Goal: Task Accomplishment & Management: Use online tool/utility

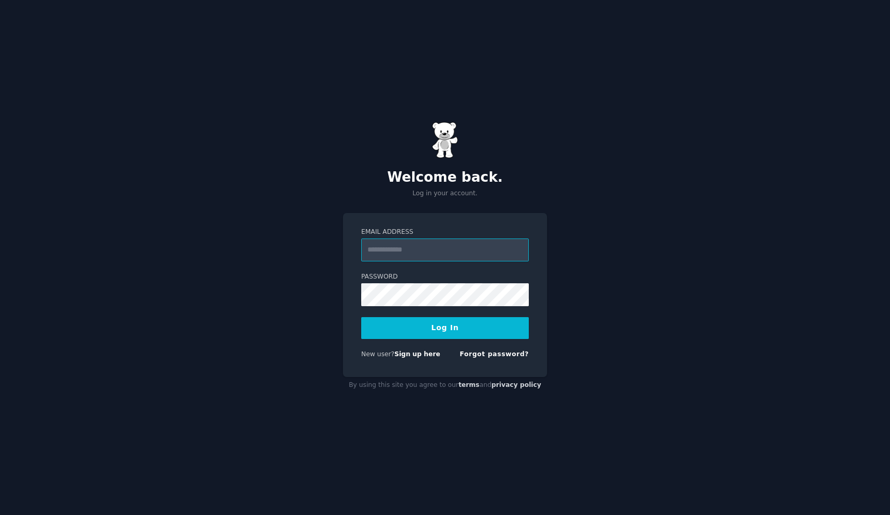
type input "**********"
click at [458, 343] on form "**********" at bounding box center [445, 294] width 168 height 135
click at [458, 335] on button "Log In" at bounding box center [445, 328] width 168 height 22
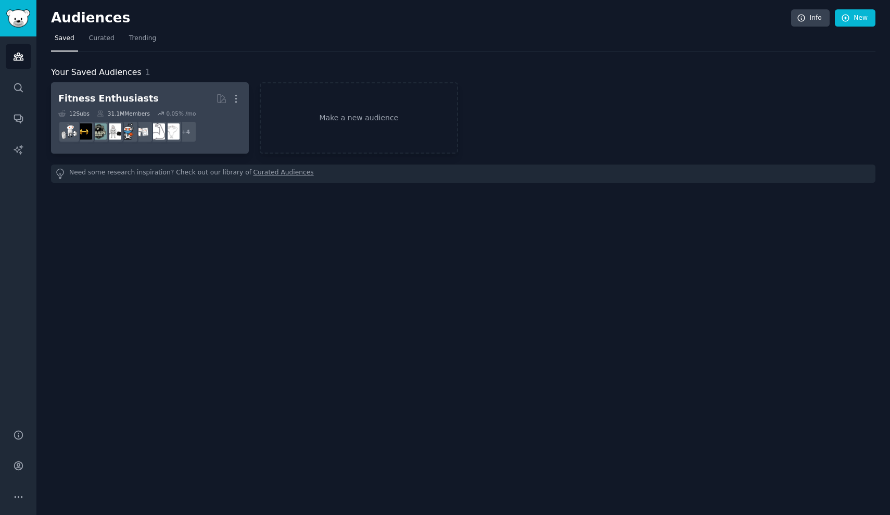
click at [219, 134] on dd "+ 4" at bounding box center [149, 131] width 183 height 29
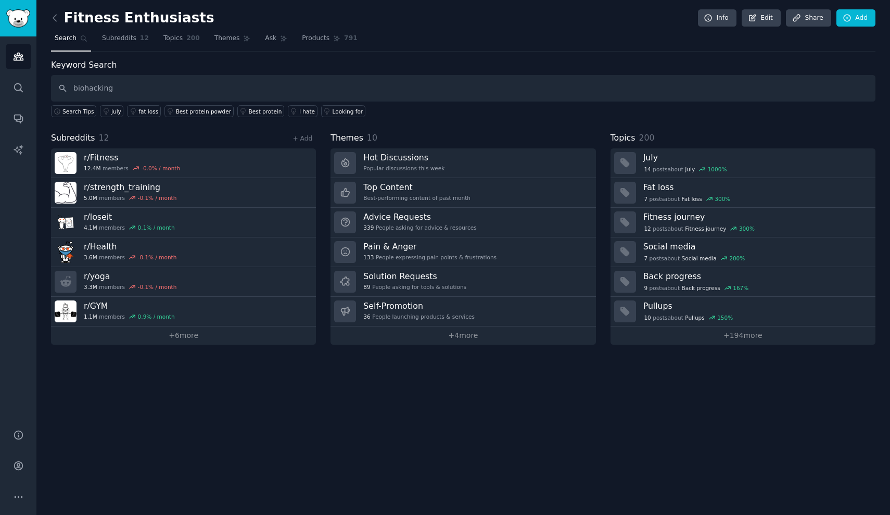
type input "biohacking"
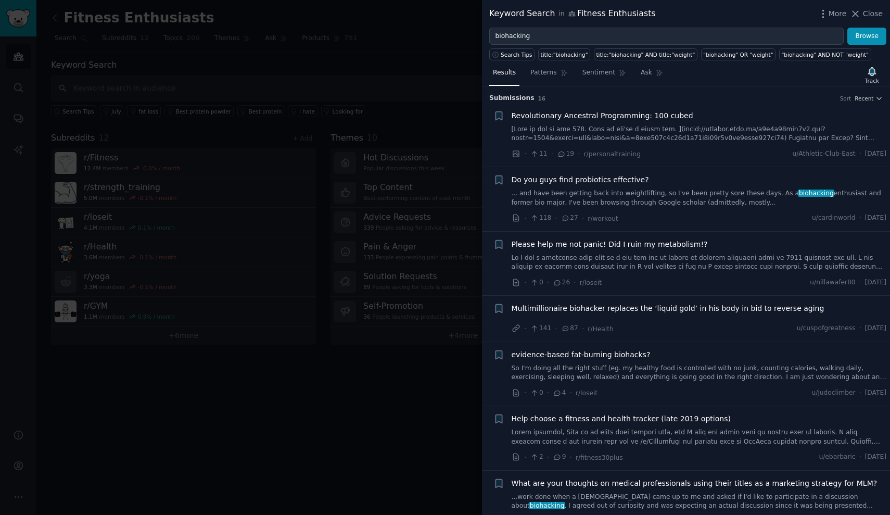
click at [636, 119] on span "Revolutionary Ancestral Programming: 100 cubed" at bounding box center [602, 115] width 182 height 11
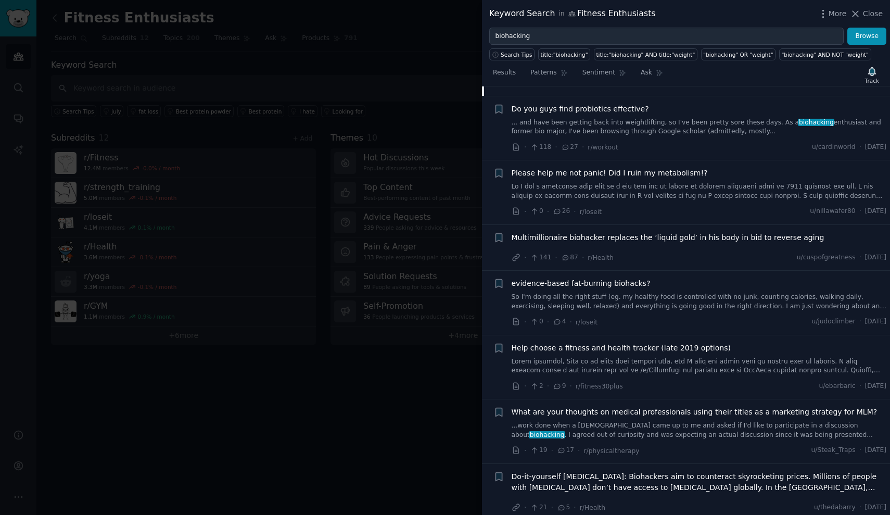
scroll to position [909, 0]
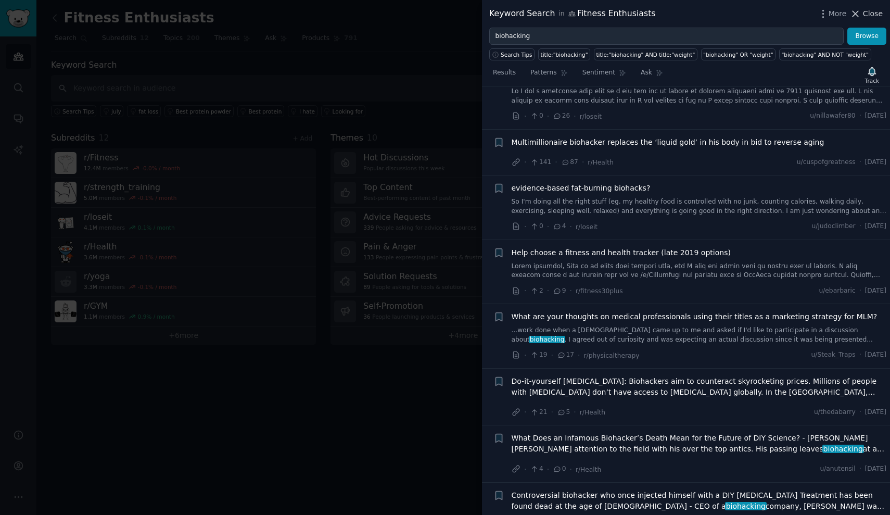
click at [859, 12] on icon at bounding box center [855, 13] width 11 height 11
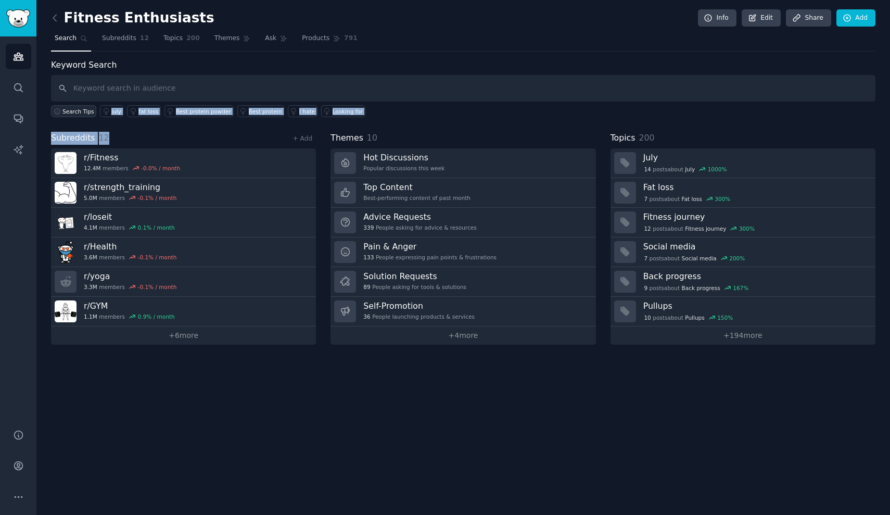
drag, startPoint x: 262, startPoint y: 138, endPoint x: 73, endPoint y: 115, distance: 189.7
click at [73, 115] on div "Keyword Search Search Tips july fat loss Best protein powder Best protein I hat…" at bounding box center [463, 202] width 824 height 286
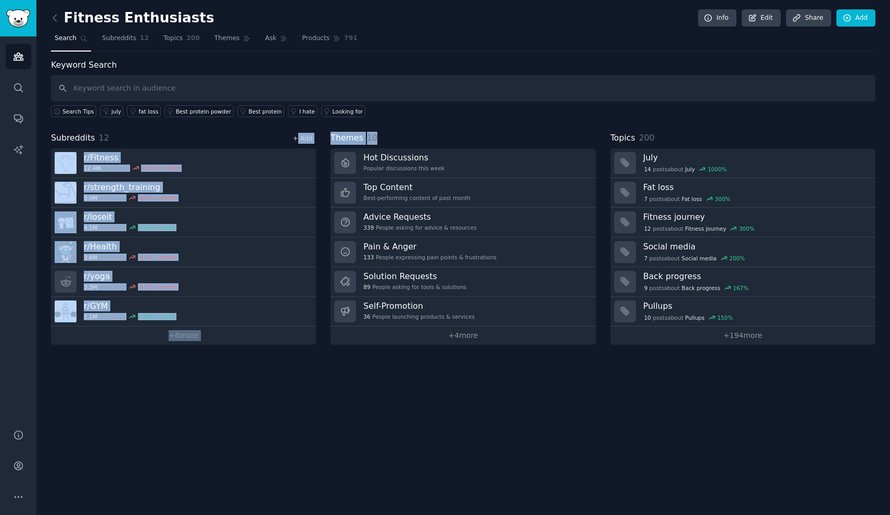
drag, startPoint x: 445, startPoint y: 142, endPoint x: 298, endPoint y: 138, distance: 147.3
click at [298, 138] on div "Subreddits 12 + Add r/ Fitness 12.4M members -0.0 % / month r/ strength_trainin…" at bounding box center [463, 238] width 824 height 213
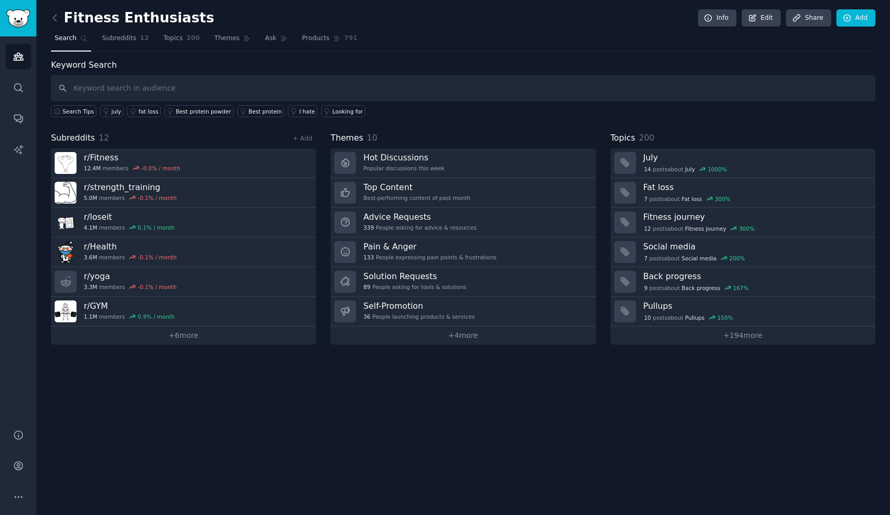
click at [687, 125] on div "Keyword Search Search Tips july fat loss Best protein powder Best protein I hat…" at bounding box center [463, 202] width 824 height 286
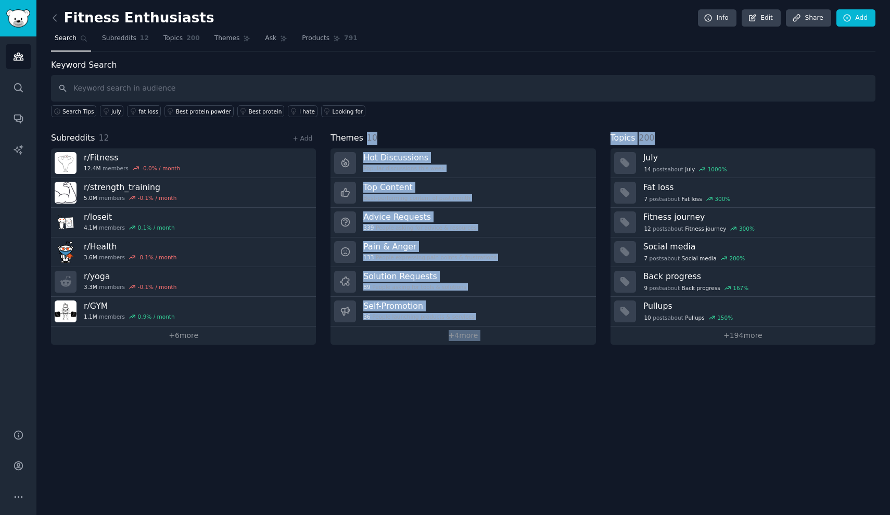
drag, startPoint x: 687, startPoint y: 137, endPoint x: 469, endPoint y: 124, distance: 218.9
click at [469, 124] on div "Keyword Search Search Tips july fat loss Best protein powder Best protein I hat…" at bounding box center [463, 202] width 824 height 286
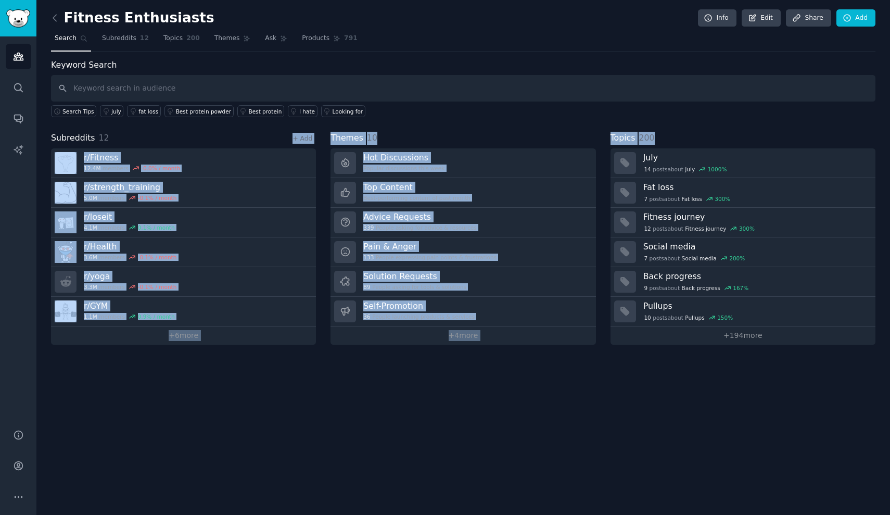
drag, startPoint x: 682, startPoint y: 135, endPoint x: 276, endPoint y: 125, distance: 405.5
click at [276, 125] on div "Keyword Search Search Tips july fat loss Best protein powder Best protein I hat…" at bounding box center [463, 202] width 824 height 286
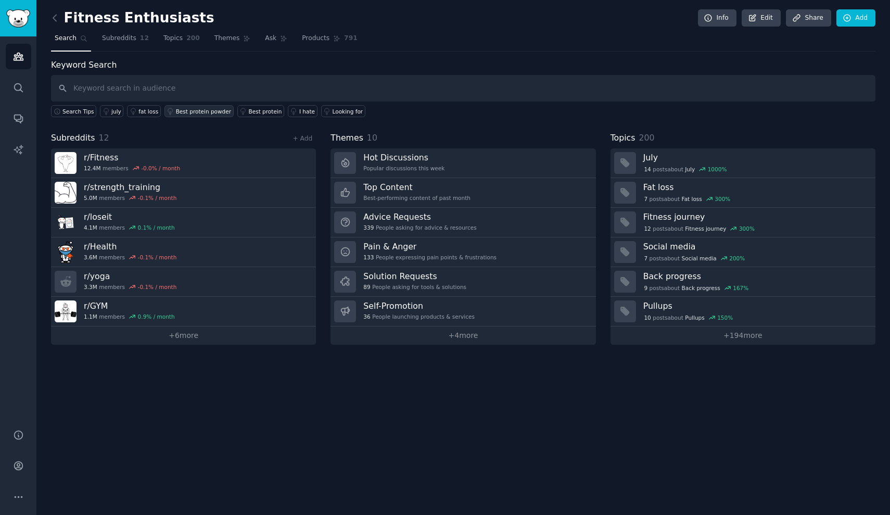
click at [200, 110] on div "Best protein powder" at bounding box center [203, 111] width 55 height 7
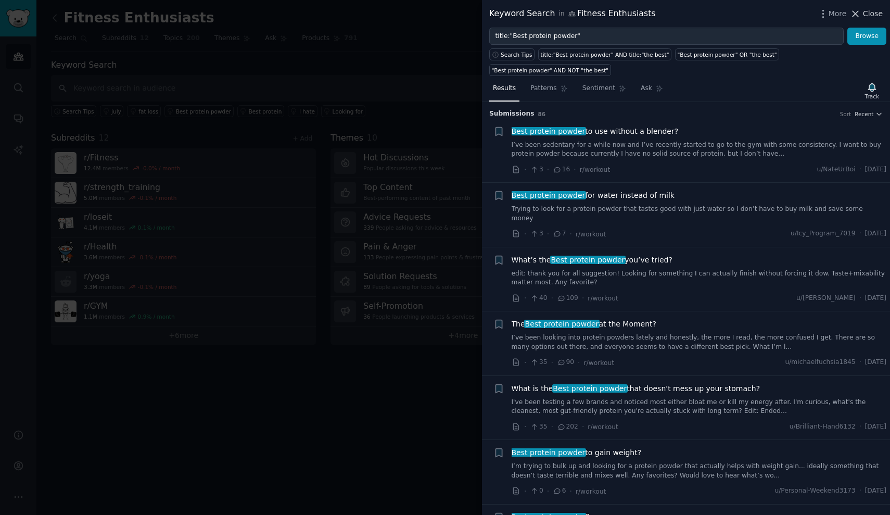
click at [856, 18] on icon at bounding box center [855, 13] width 11 height 11
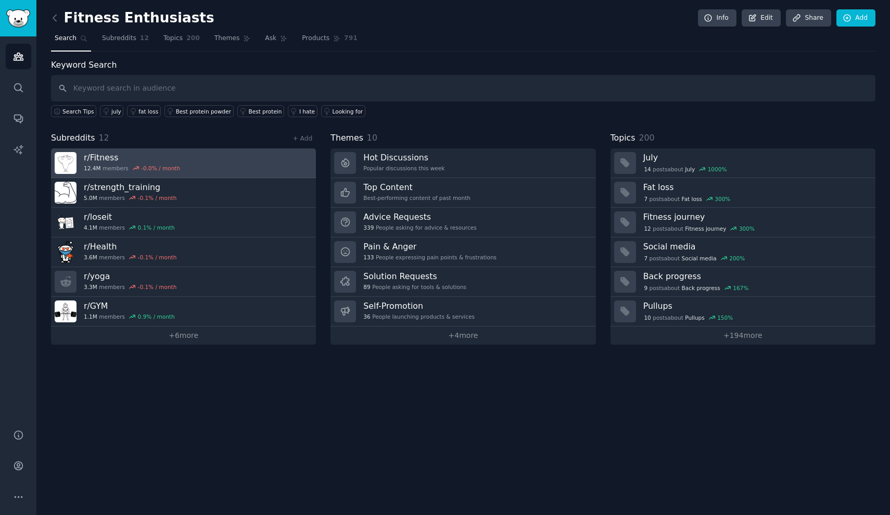
click at [279, 164] on link "r/ Fitness 12.4M members -0.0 % / month" at bounding box center [183, 163] width 265 height 30
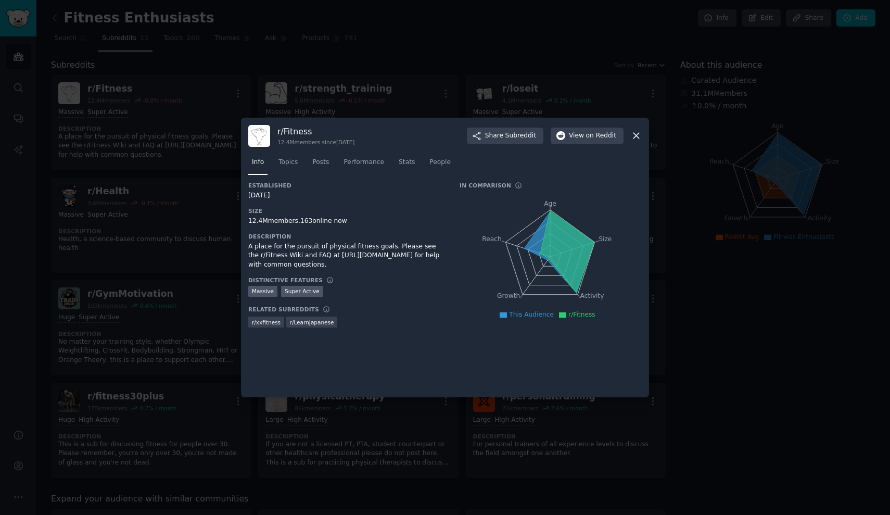
click at [636, 135] on icon at bounding box center [636, 135] width 11 height 11
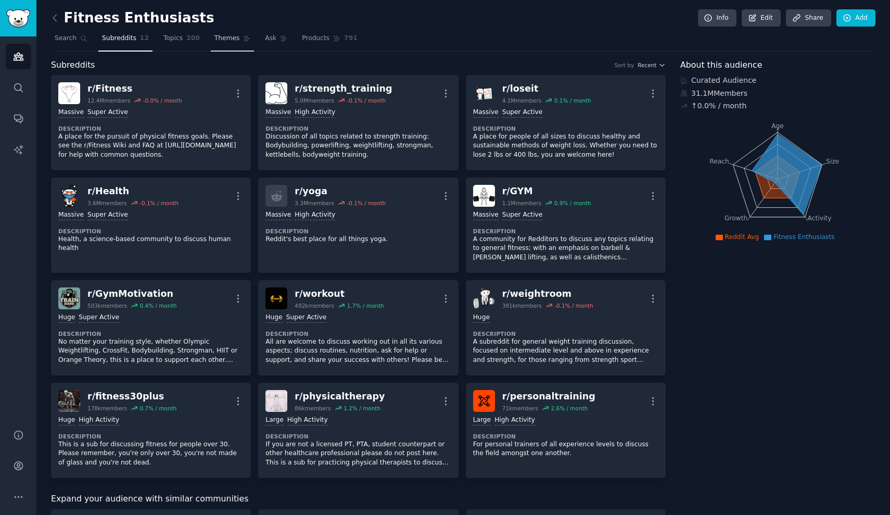
click at [246, 36] on icon at bounding box center [246, 38] width 7 height 7
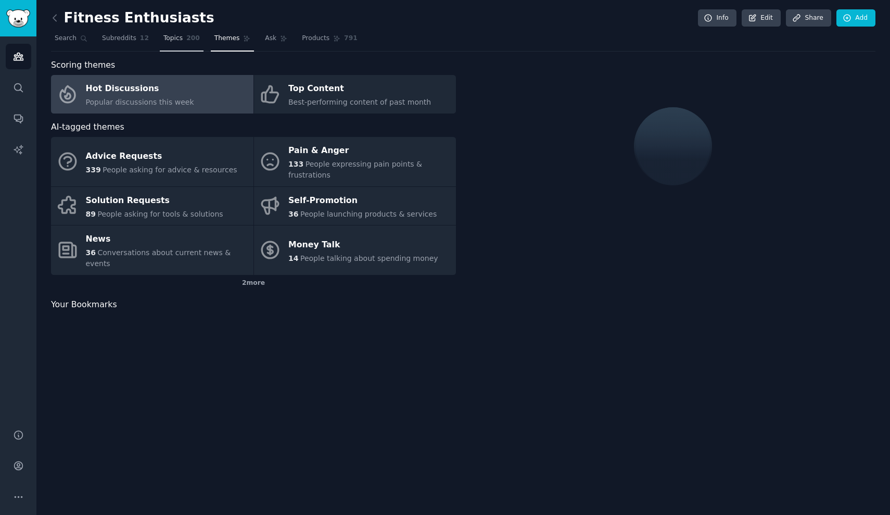
click at [186, 41] on span "200" at bounding box center [193, 38] width 14 height 9
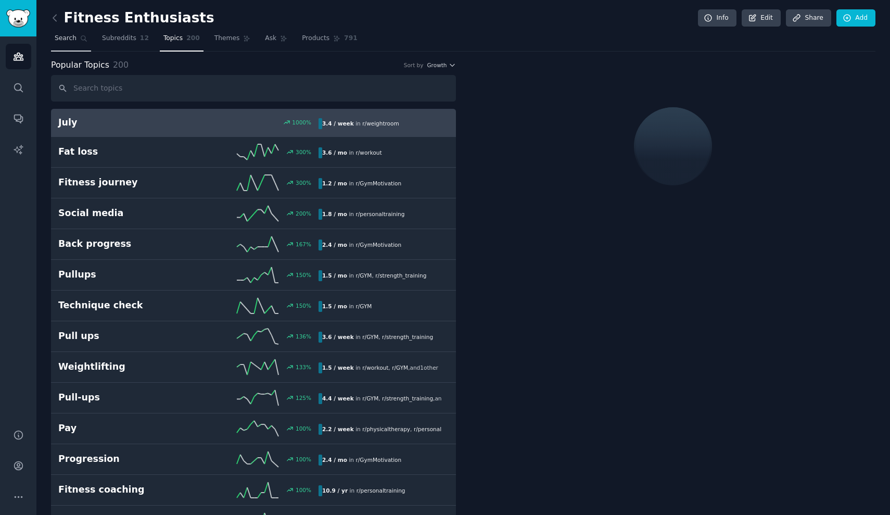
click at [68, 44] on link "Search" at bounding box center [71, 40] width 40 height 21
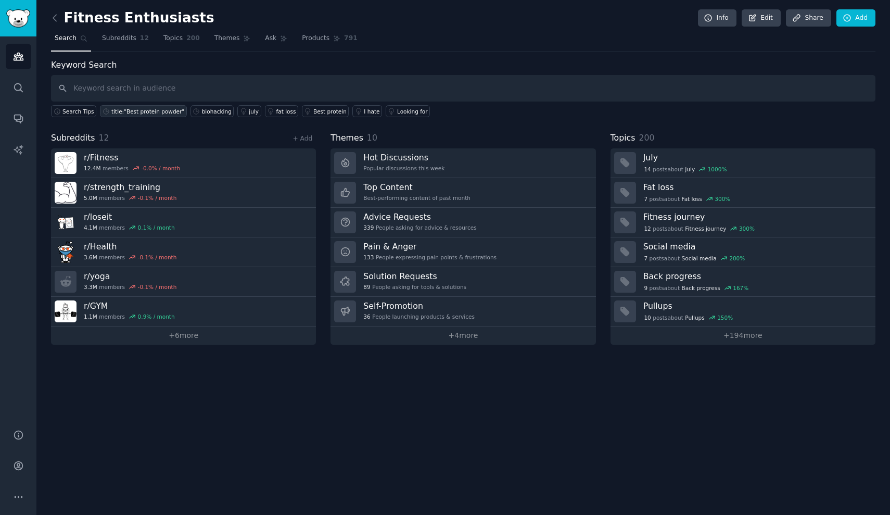
click at [149, 112] on div "title:"Best protein powder"" at bounding box center [147, 111] width 73 height 7
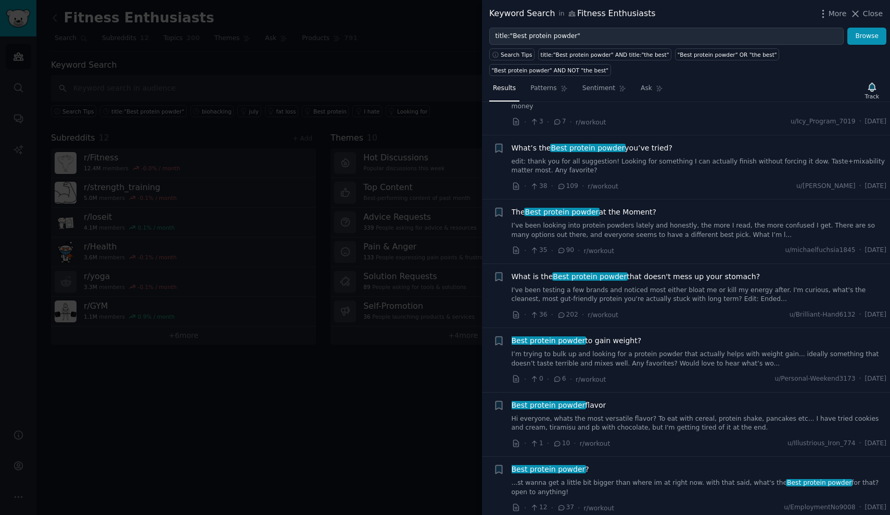
scroll to position [121, 0]
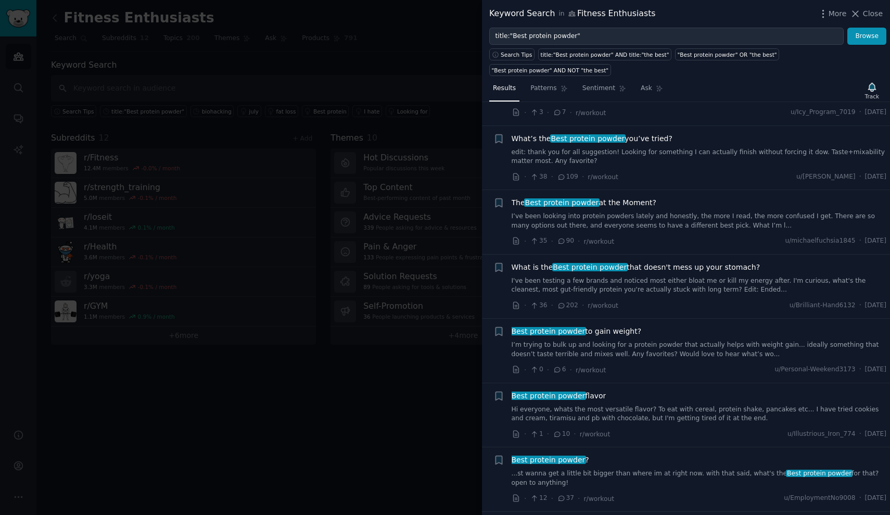
click at [626, 197] on span "The Best protein powder at the Moment?" at bounding box center [583, 202] width 145 height 11
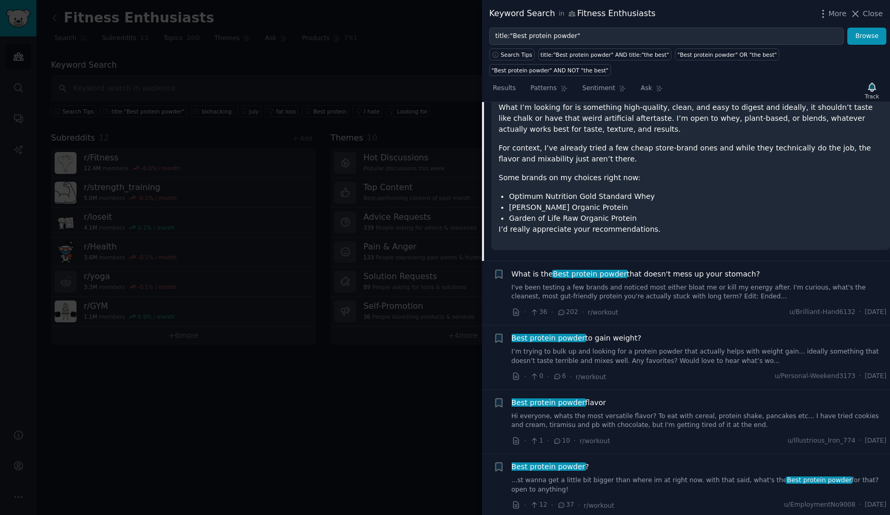
scroll to position [355, 0]
click at [688, 268] on span "What is the Best protein powder that doesn't mess up your stomach?" at bounding box center [635, 273] width 249 height 11
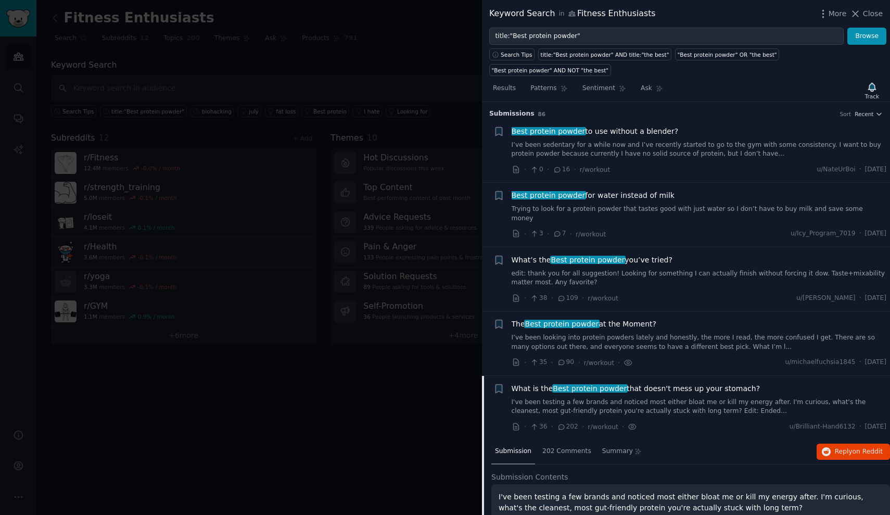
click at [428, 26] on div at bounding box center [445, 257] width 890 height 515
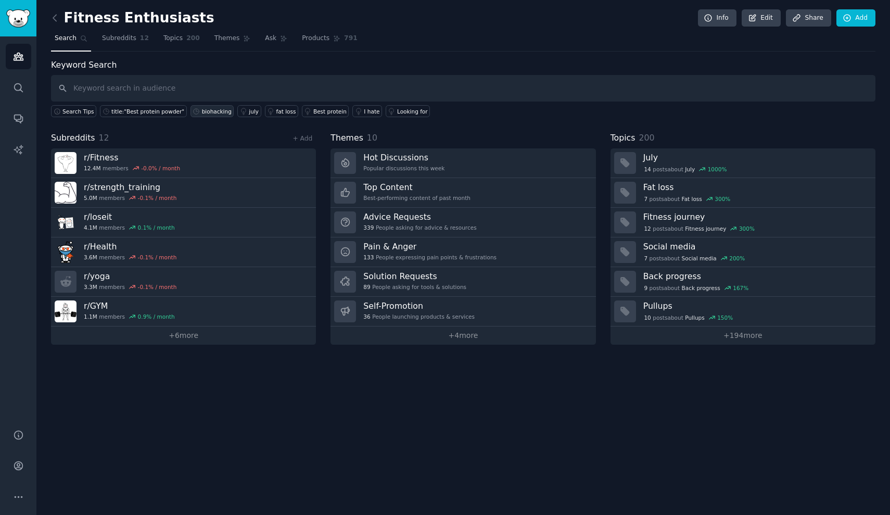
click at [202, 113] on div "biohacking" at bounding box center [217, 111] width 30 height 7
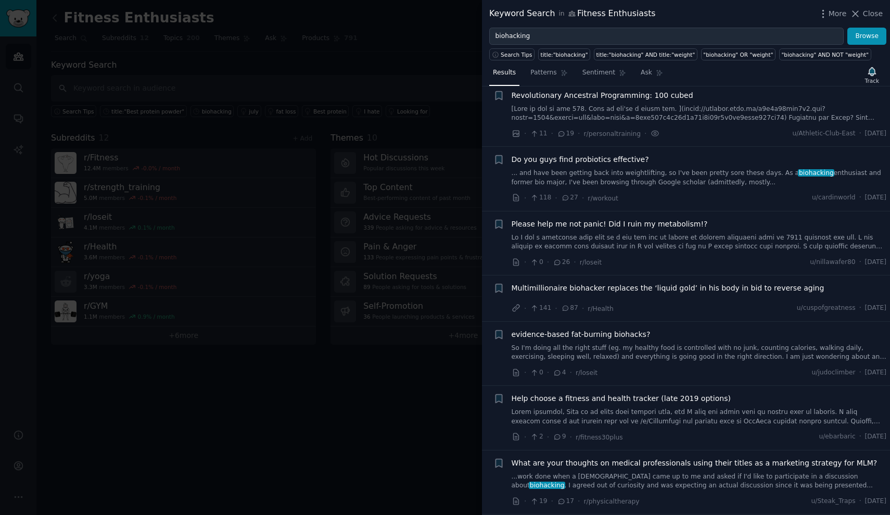
scroll to position [21, 0]
click at [615, 160] on span "Do you guys find probiotics effective?" at bounding box center [579, 158] width 137 height 11
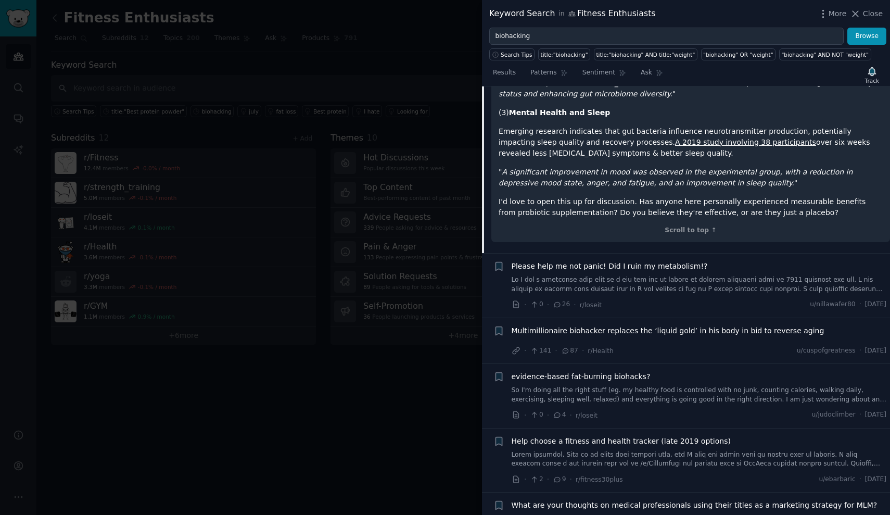
scroll to position [483, 0]
click at [647, 259] on span "Please help me not panic! Did I ruin my metabolism!?" at bounding box center [609, 264] width 196 height 11
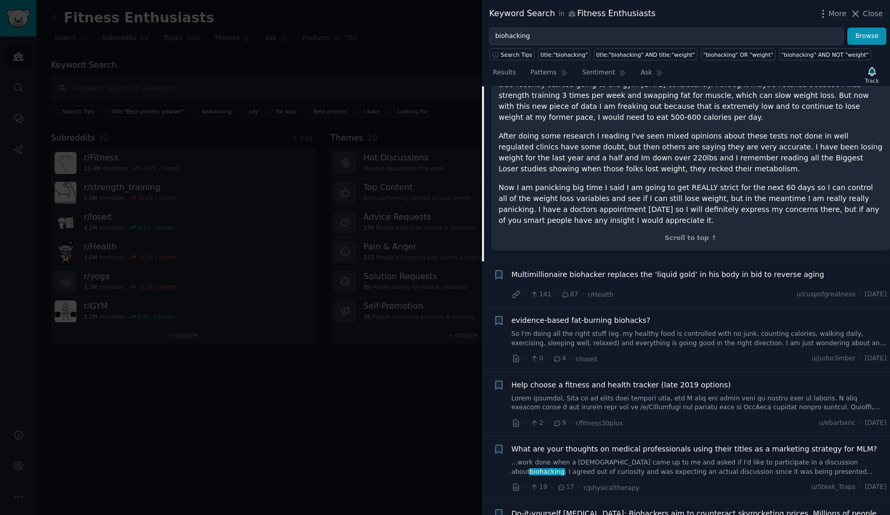
scroll to position [291, 0]
click at [626, 318] on span "evidence-based fat-burning biohacks?" at bounding box center [580, 318] width 139 height 11
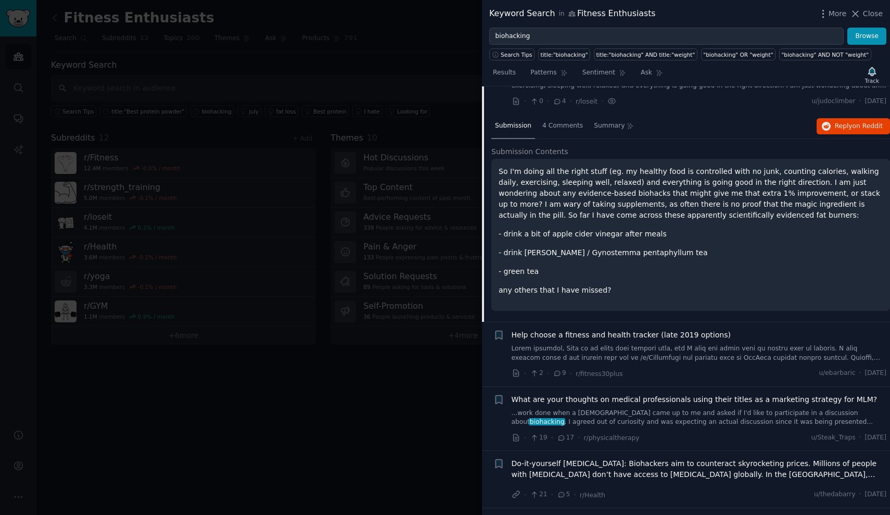
scroll to position [253, 0]
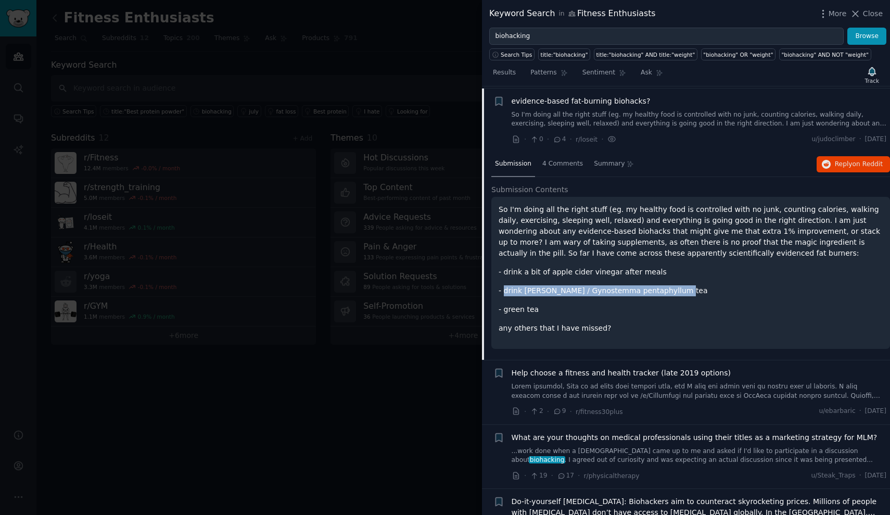
drag, startPoint x: 667, startPoint y: 289, endPoint x: 504, endPoint y: 288, distance: 162.9
click at [504, 288] on p "- drink [PERSON_NAME] / Gynostemma pentaphyllum tea" at bounding box center [690, 290] width 384 height 11
copy p "drink [PERSON_NAME] / Gynostemma pentaphyllum tea"
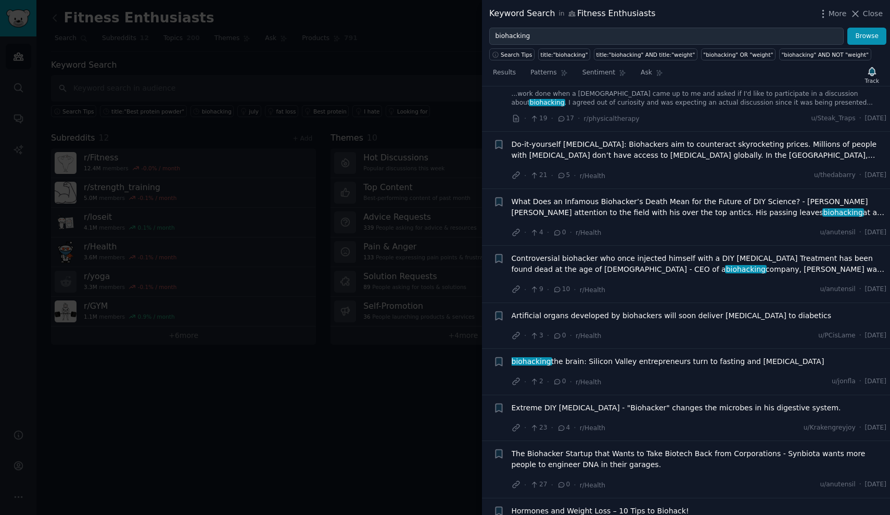
scroll to position [612, 0]
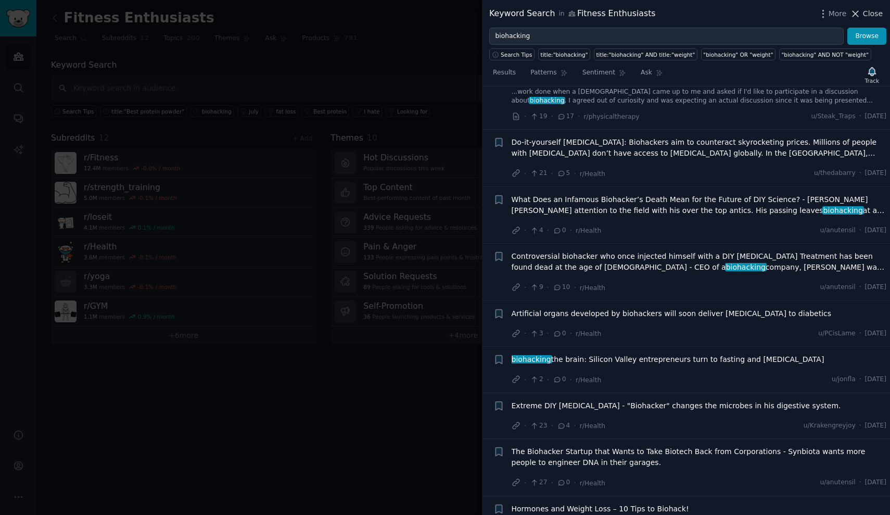
click at [872, 12] on span "Close" at bounding box center [873, 13] width 20 height 11
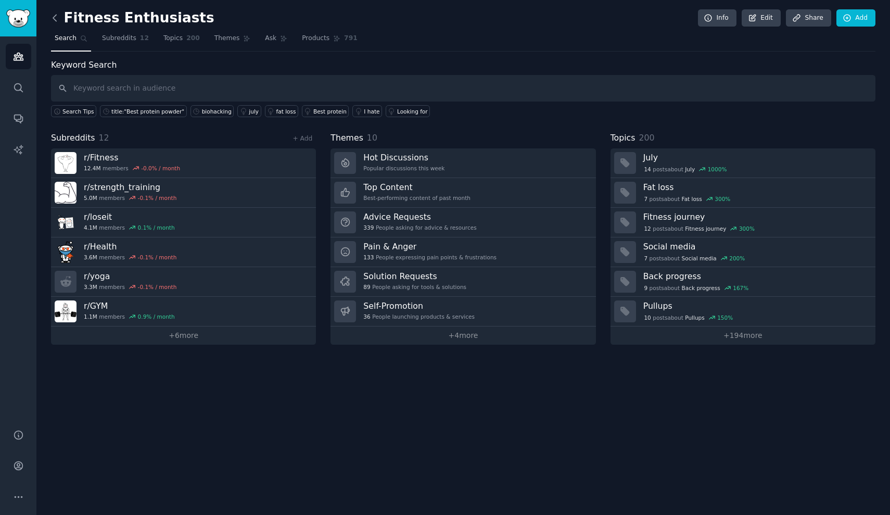
click at [54, 22] on icon at bounding box center [54, 17] width 11 height 11
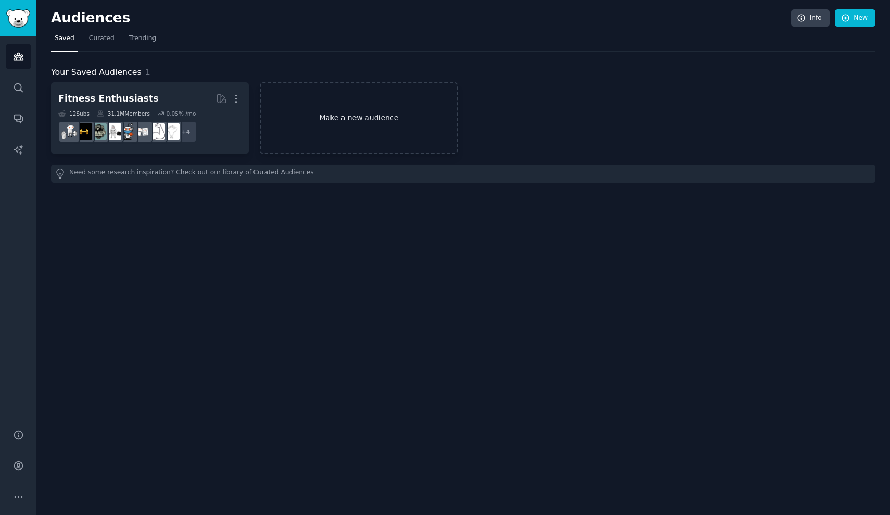
click at [301, 119] on link "Make a new audience" at bounding box center [359, 117] width 198 height 71
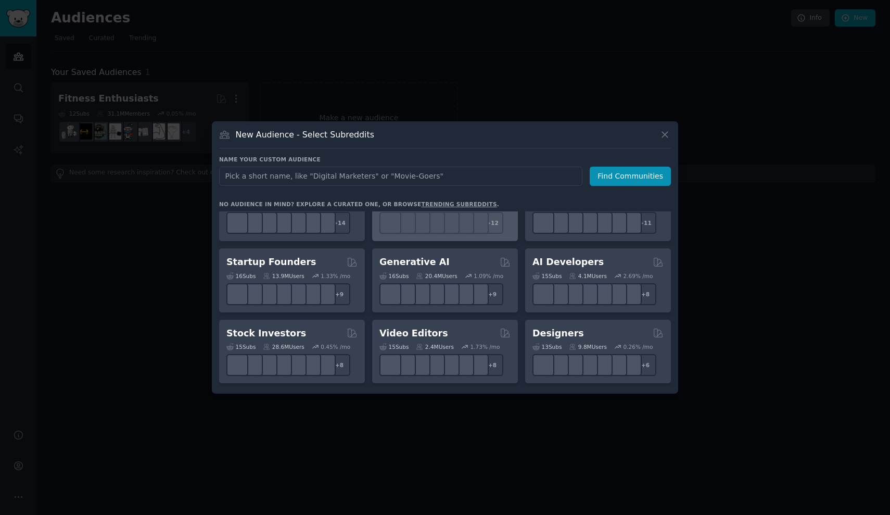
scroll to position [117, 0]
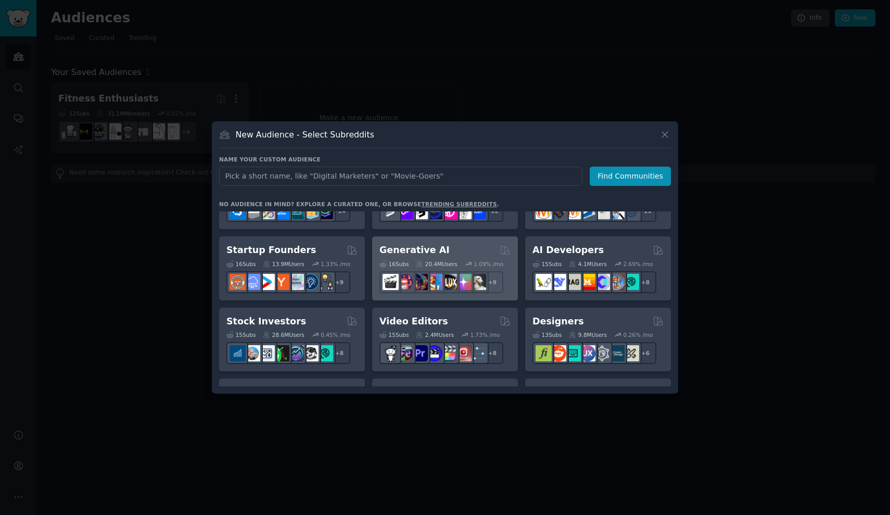
click at [452, 254] on div "Generative AI" at bounding box center [444, 250] width 131 height 13
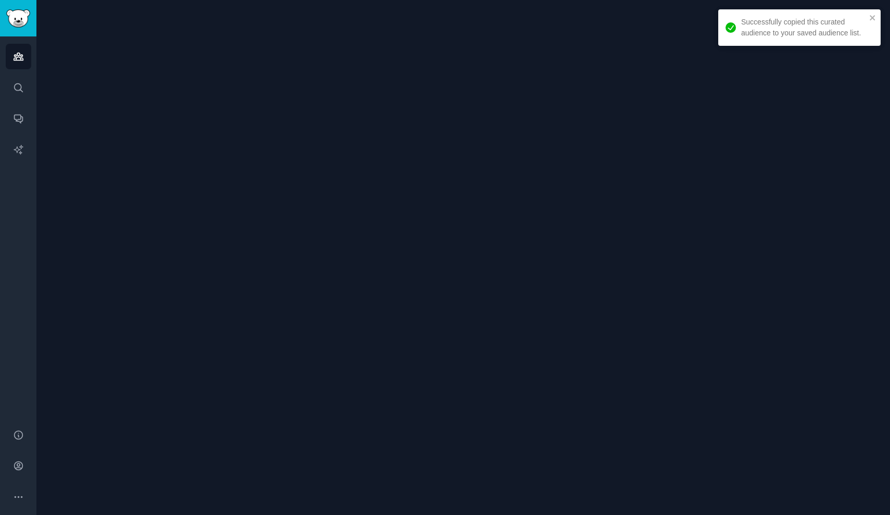
click at [452, 248] on div at bounding box center [462, 257] width 853 height 515
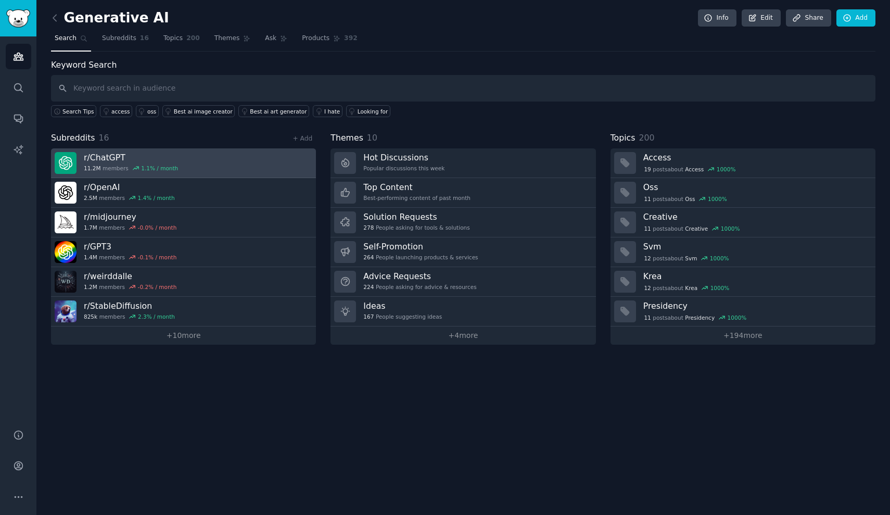
click at [290, 153] on link "r/ ChatGPT 11.2M members 1.1 % / month" at bounding box center [183, 163] width 265 height 30
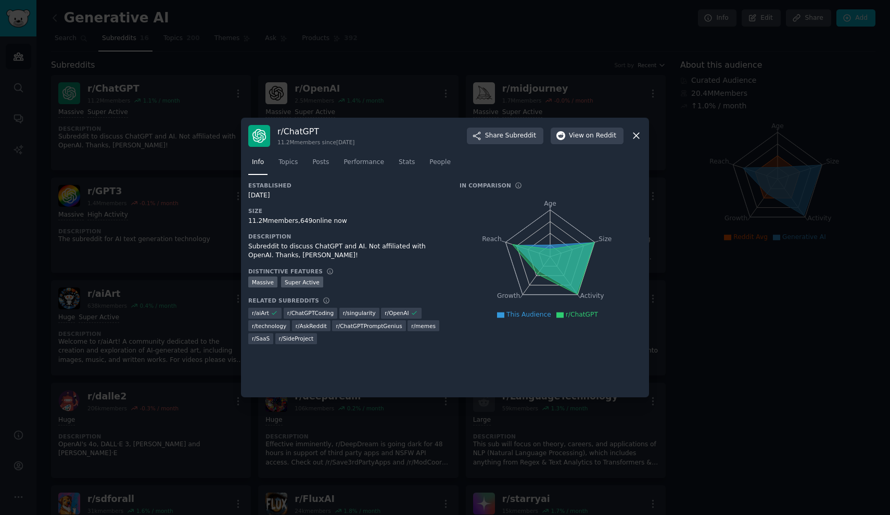
scroll to position [283, 0]
click at [641, 140] on icon at bounding box center [636, 135] width 11 height 11
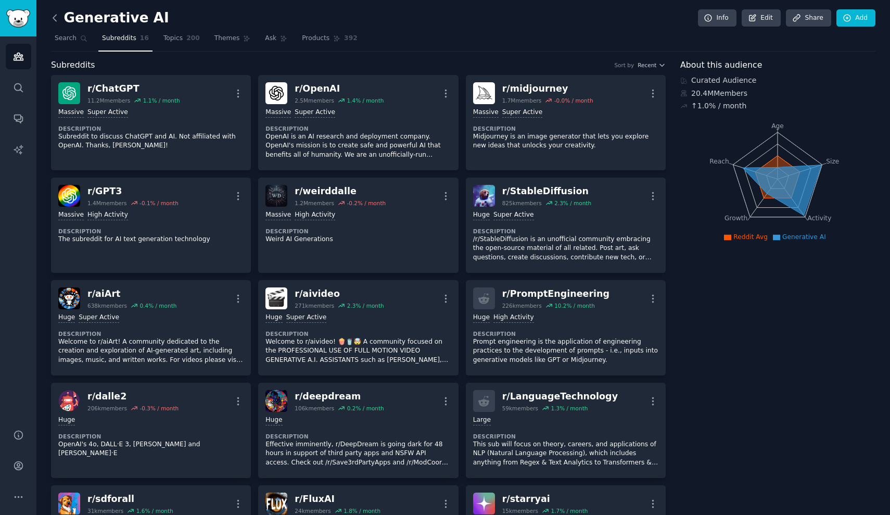
click at [57, 23] on icon at bounding box center [54, 17] width 11 height 11
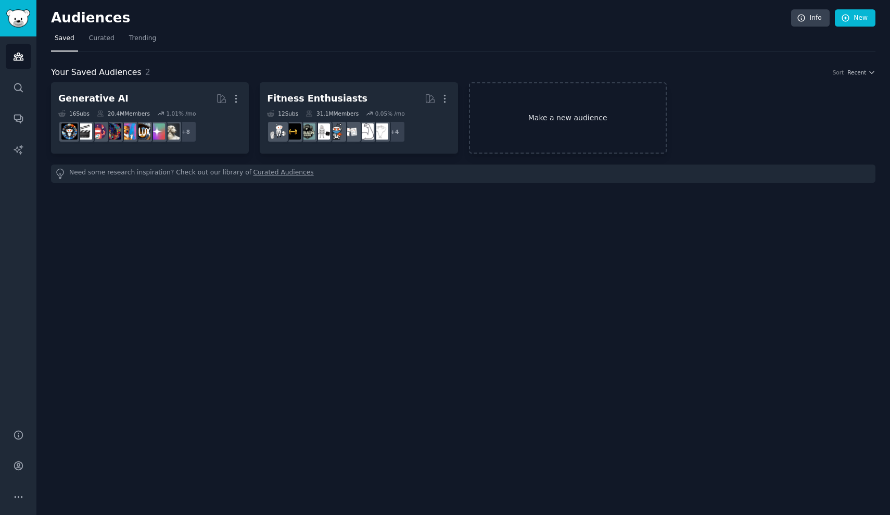
click at [506, 130] on link "Make a new audience" at bounding box center [568, 117] width 198 height 71
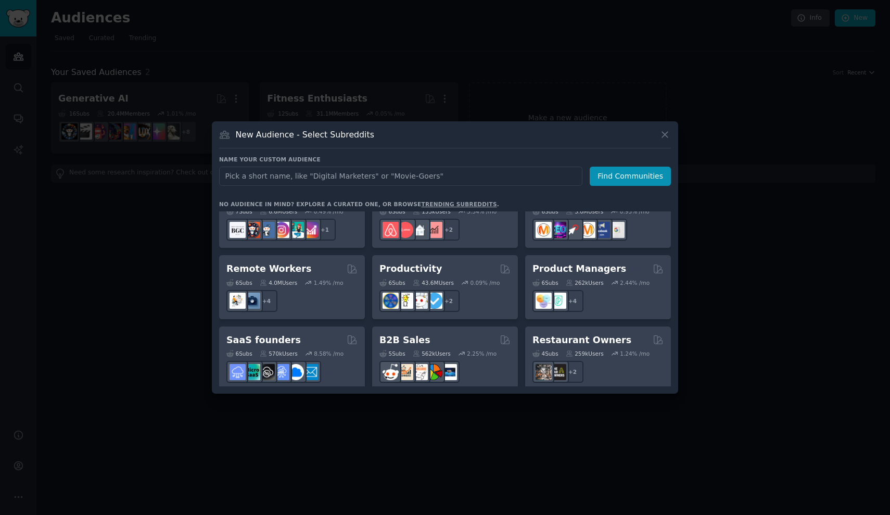
scroll to position [679, 0]
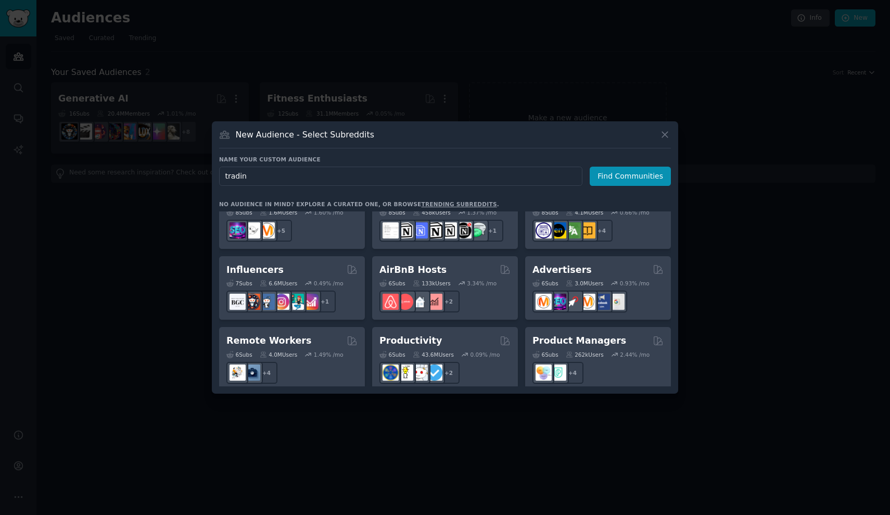
type input "trading"
click at [632, 176] on button "Find Communities" at bounding box center [630, 176] width 81 height 19
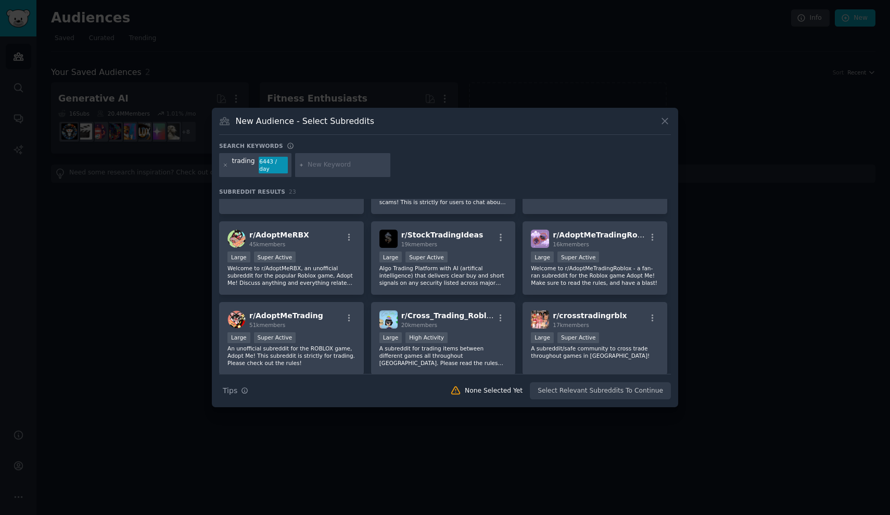
scroll to position [383, 0]
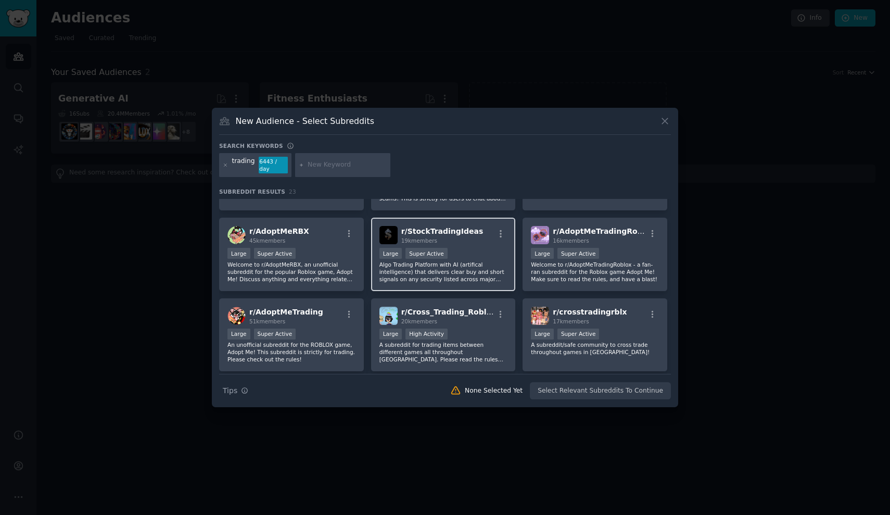
click at [477, 248] on div "Large Super Active" at bounding box center [443, 254] width 128 height 13
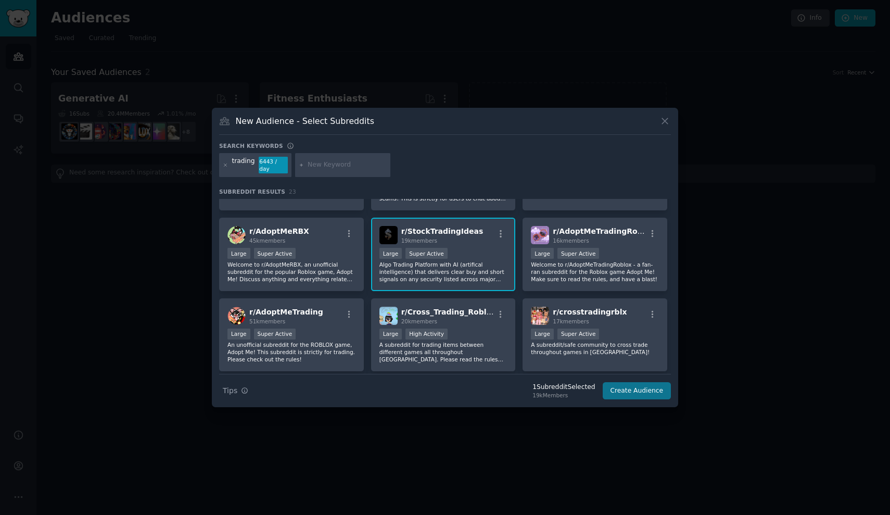
click at [626, 390] on button "Create Audience" at bounding box center [637, 391] width 69 height 18
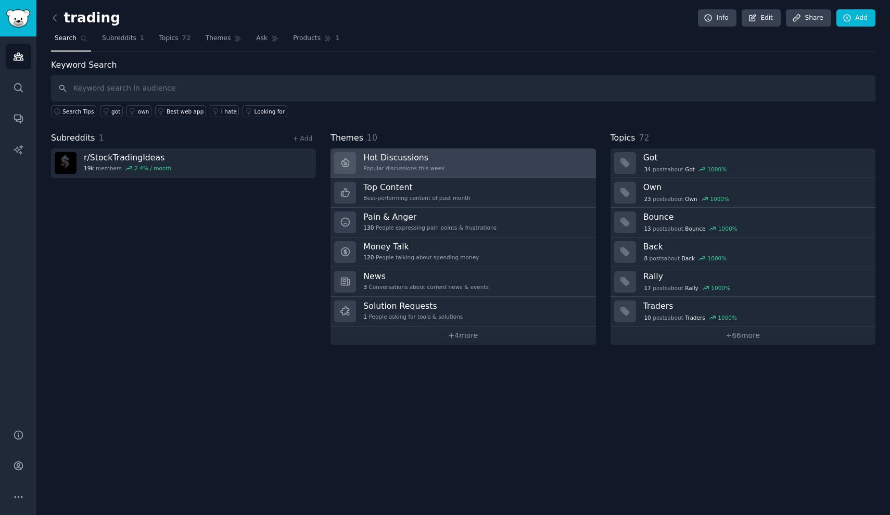
click at [564, 162] on link "Hot Discussions Popular discussions this week" at bounding box center [462, 163] width 265 height 30
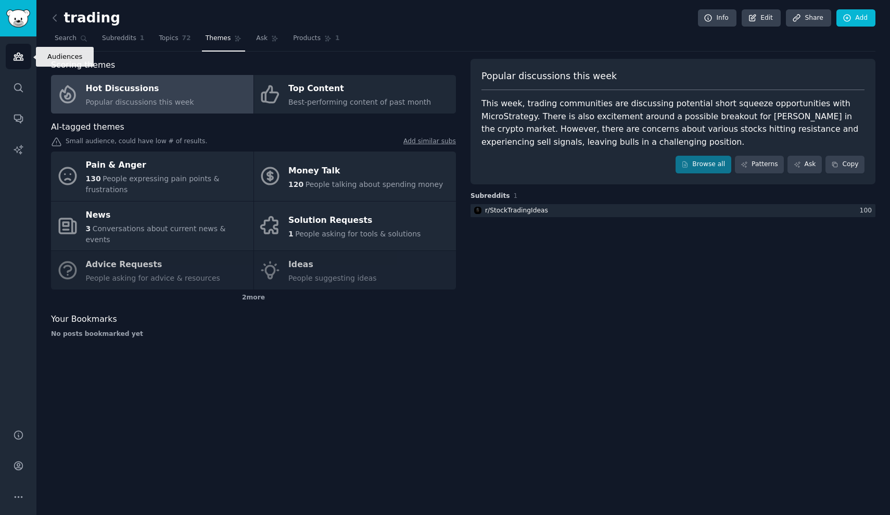
click at [13, 46] on link "Audiences" at bounding box center [18, 56] width 25 height 25
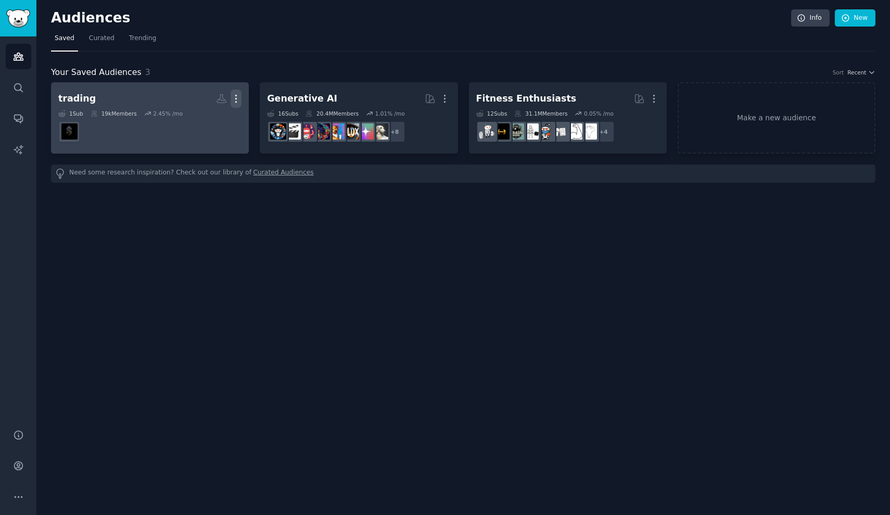
click at [234, 99] on icon "button" at bounding box center [236, 98] width 11 height 11
click at [219, 124] on p "Delete" at bounding box center [208, 120] width 24 height 11
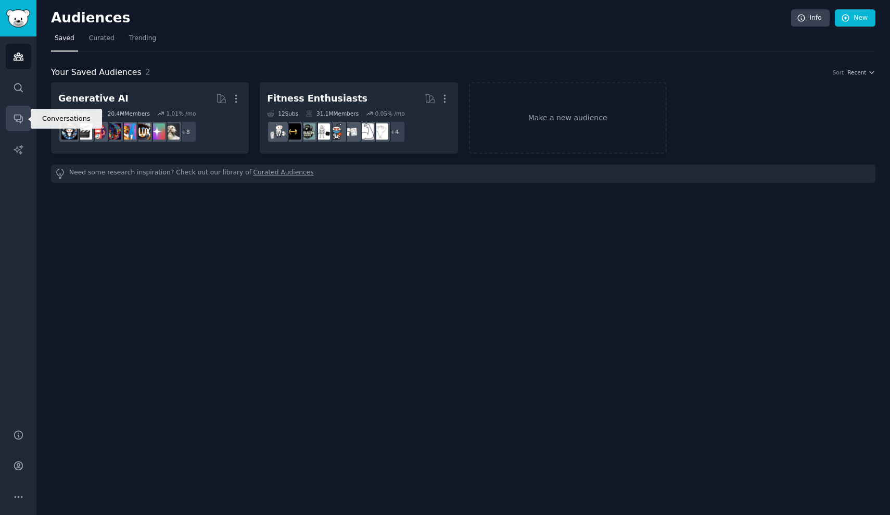
click at [24, 118] on link "Conversations" at bounding box center [18, 118] width 25 height 25
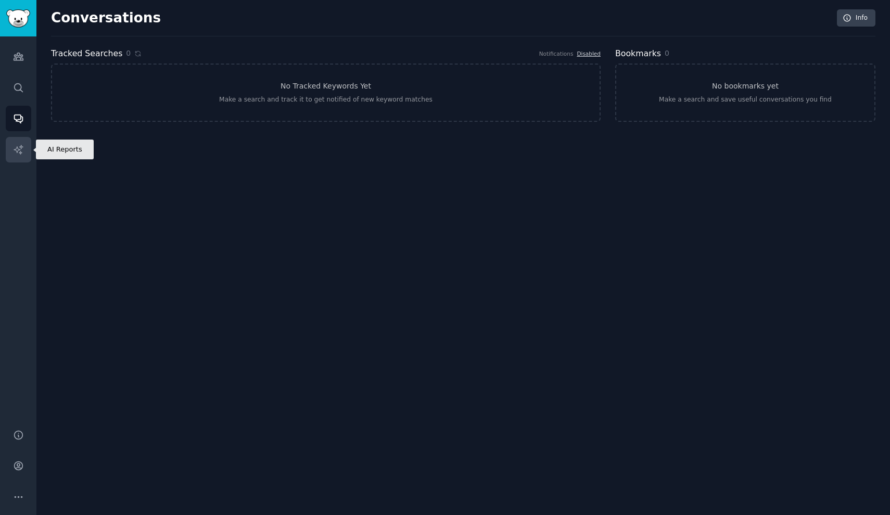
click at [15, 147] on icon "Sidebar" at bounding box center [18, 149] width 11 height 11
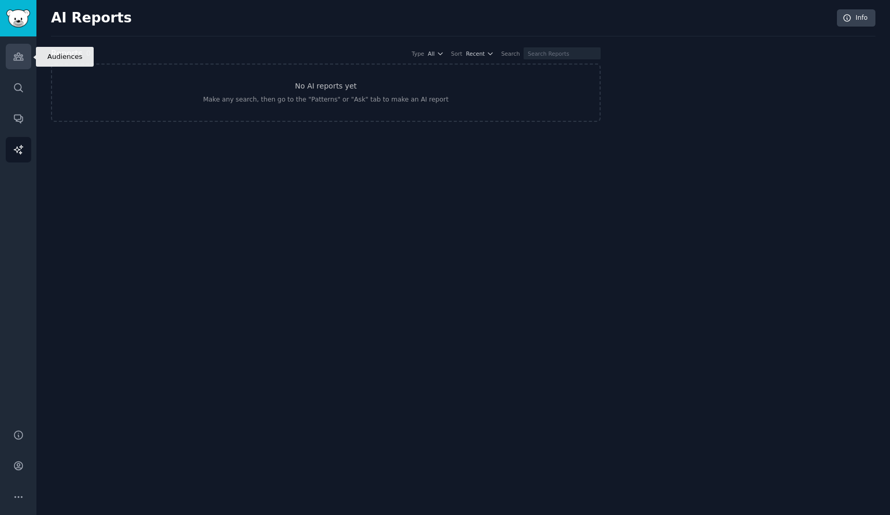
click at [22, 52] on icon "Sidebar" at bounding box center [18, 56] width 11 height 11
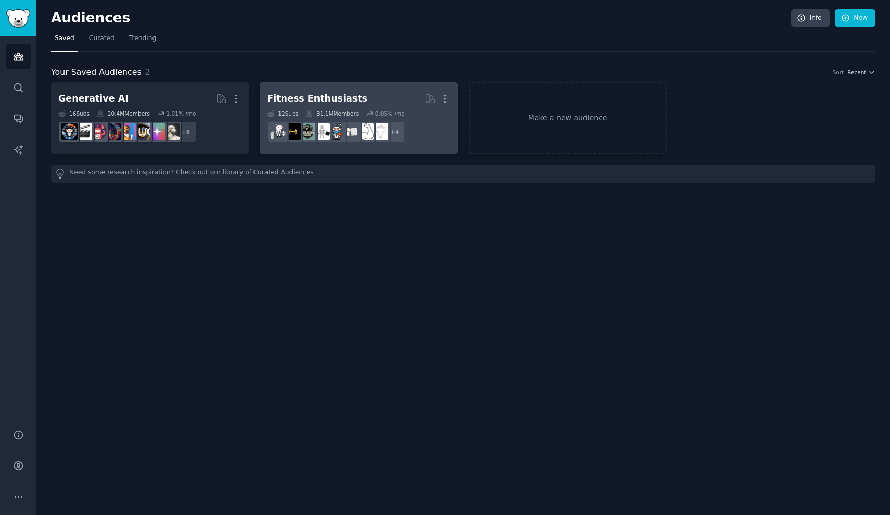
click at [302, 93] on div "Fitness Enthusiasts" at bounding box center [317, 98] width 100 height 13
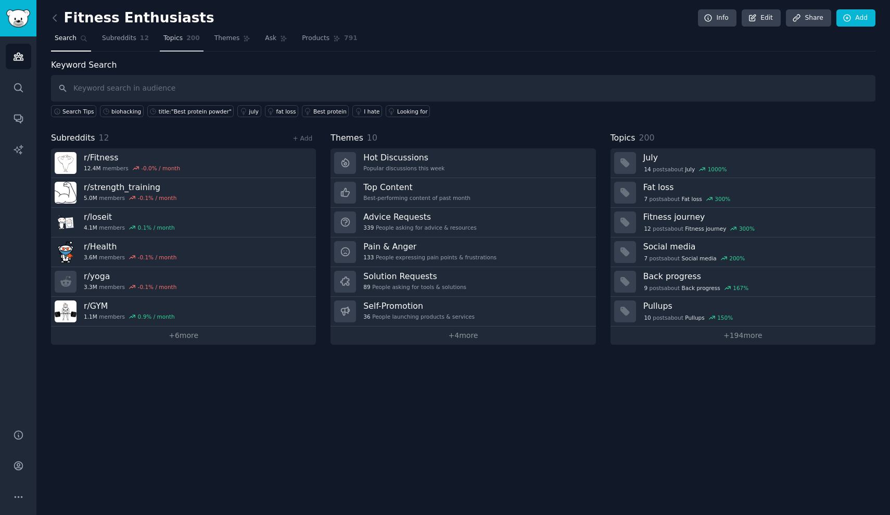
click at [172, 41] on span "Topics" at bounding box center [172, 38] width 19 height 9
